Goal: Navigation & Orientation: Find specific page/section

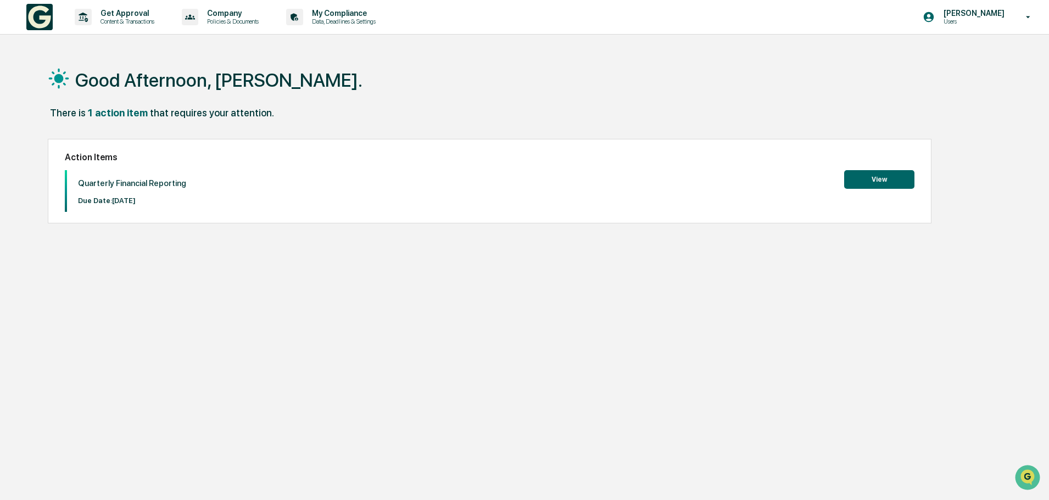
click at [1033, 16] on icon at bounding box center [1028, 17] width 19 height 10
click at [1030, 13] on div at bounding box center [527, 250] width 1055 height 500
click at [1033, 12] on icon at bounding box center [1028, 17] width 19 height 10
click at [969, 54] on li "Switch to Admin view..." at bounding box center [969, 56] width 154 height 20
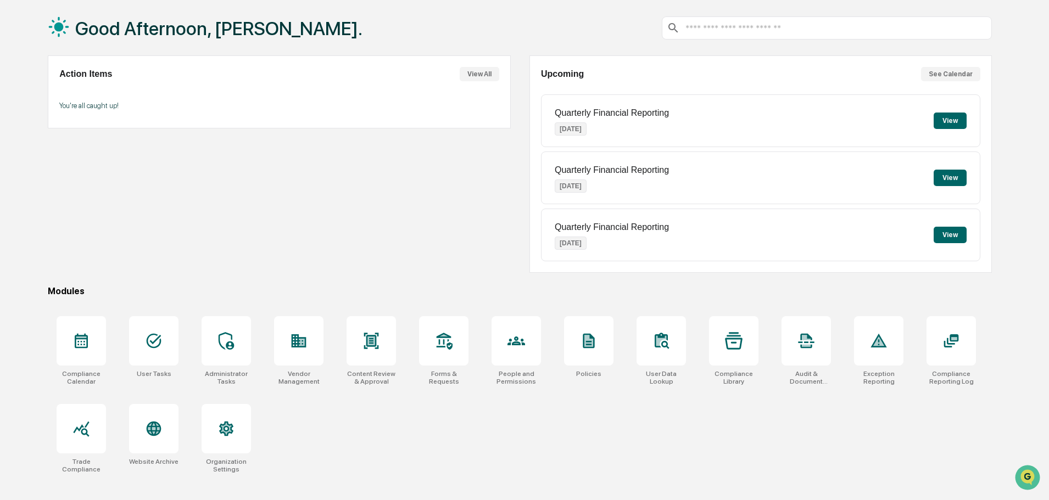
scroll to position [52, 0]
drag, startPoint x: 66, startPoint y: 411, endPoint x: 106, endPoint y: 375, distance: 54.1
click at [81, 449] on div "Trade Compliance" at bounding box center [81, 438] width 67 height 82
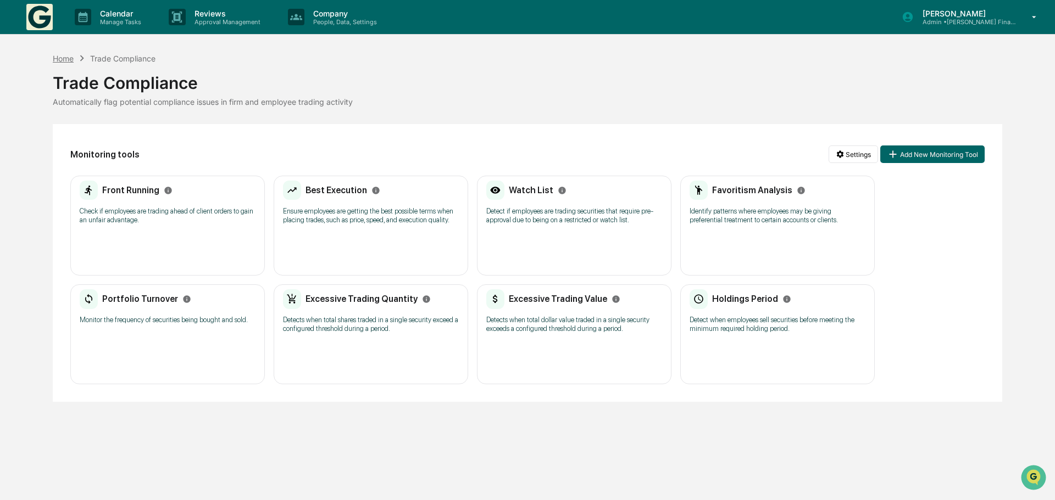
click at [64, 55] on div "Home" at bounding box center [63, 58] width 21 height 9
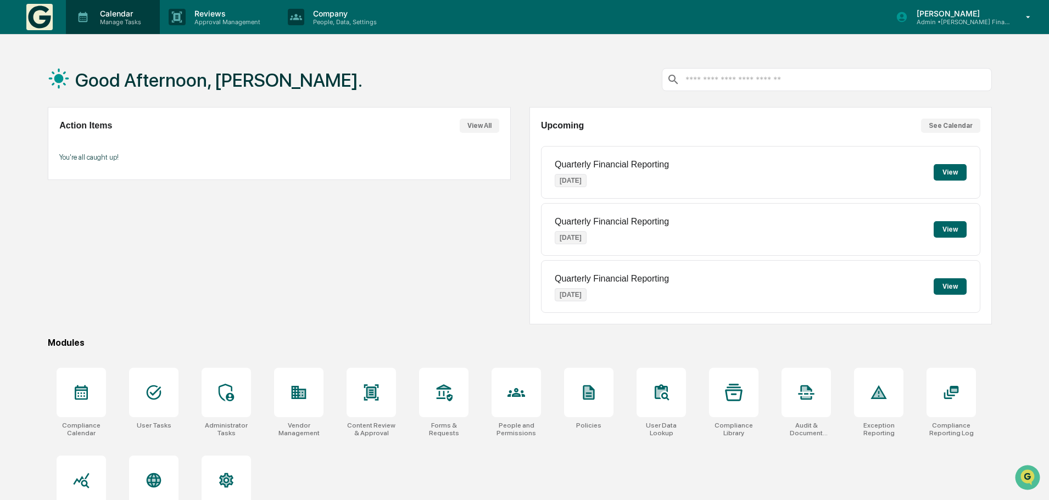
click at [120, 20] on p "Manage Tasks" at bounding box center [118, 22] width 55 height 8
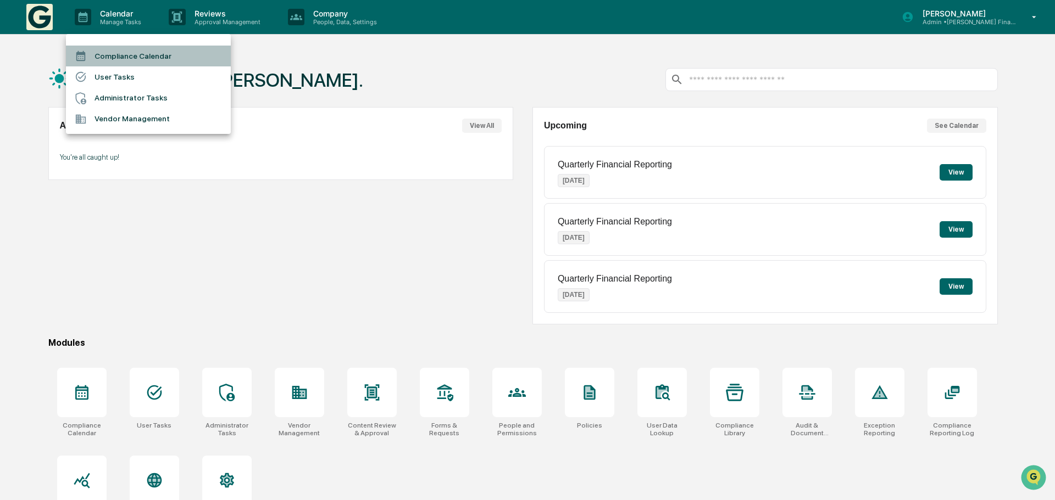
click at [137, 52] on li "Compliance Calendar" at bounding box center [148, 56] width 165 height 21
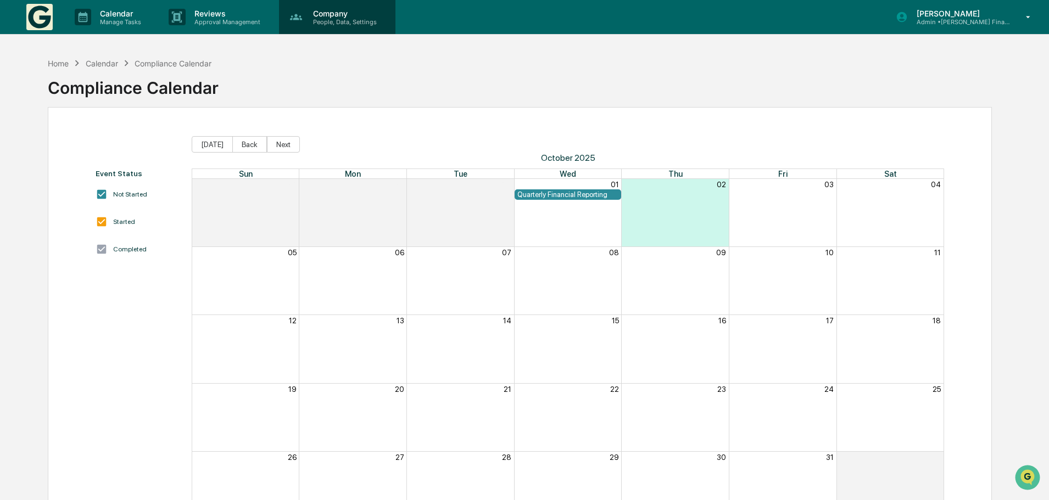
click at [331, 21] on p "People, Data, Settings" at bounding box center [343, 22] width 78 height 8
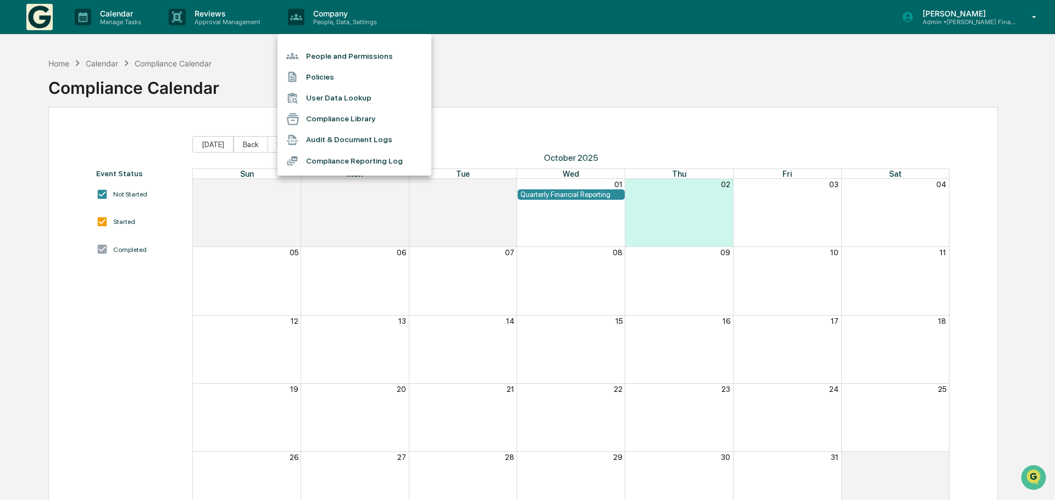
click at [488, 65] on div at bounding box center [527, 250] width 1055 height 500
